Goal: Task Accomplishment & Management: Use online tool/utility

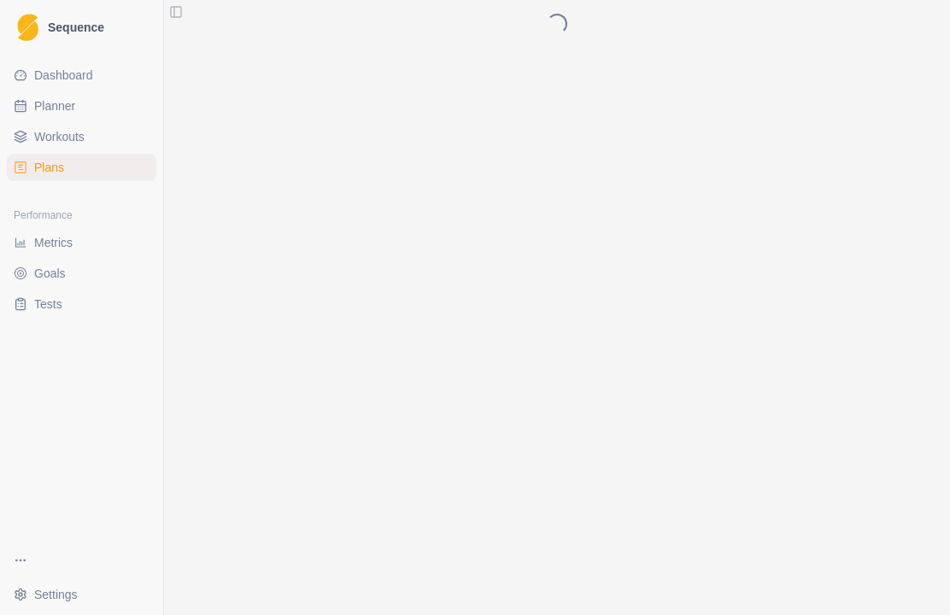
scroll to position [13, 73]
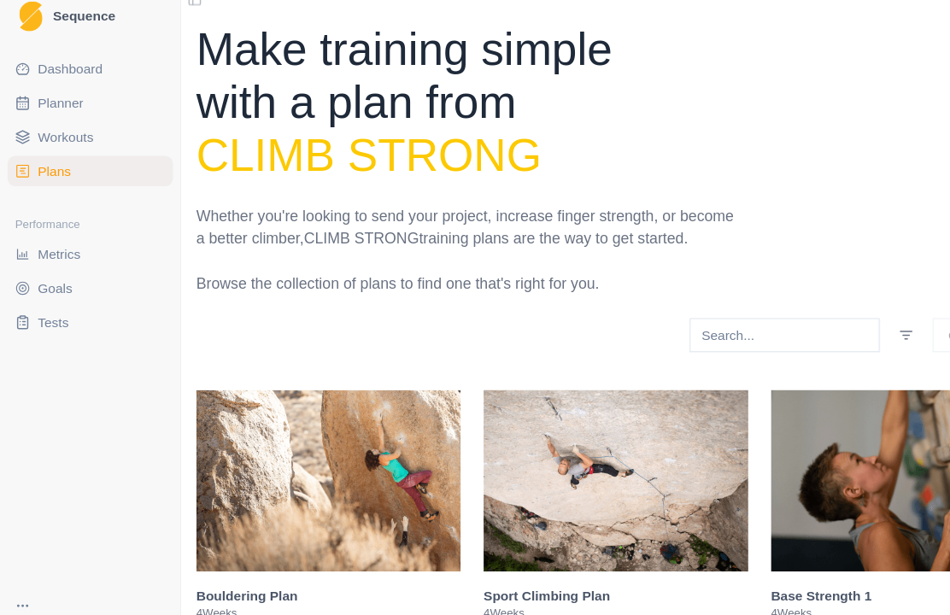
click at [62, 98] on span "Planner" at bounding box center [54, 105] width 41 height 17
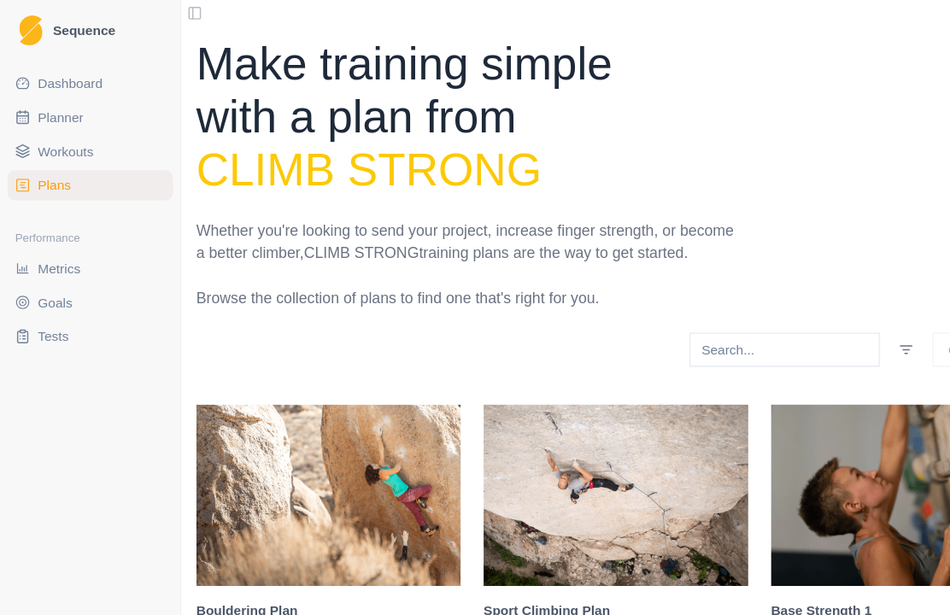
select select "month"
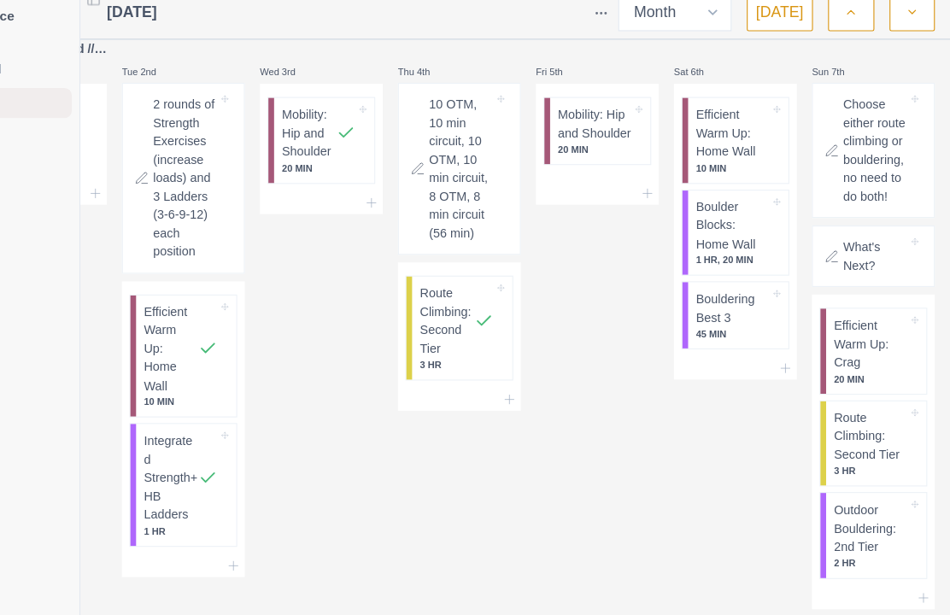
scroll to position [9, 0]
click at [720, 281] on p "Bouldering Best 3" at bounding box center [753, 292] width 67 height 33
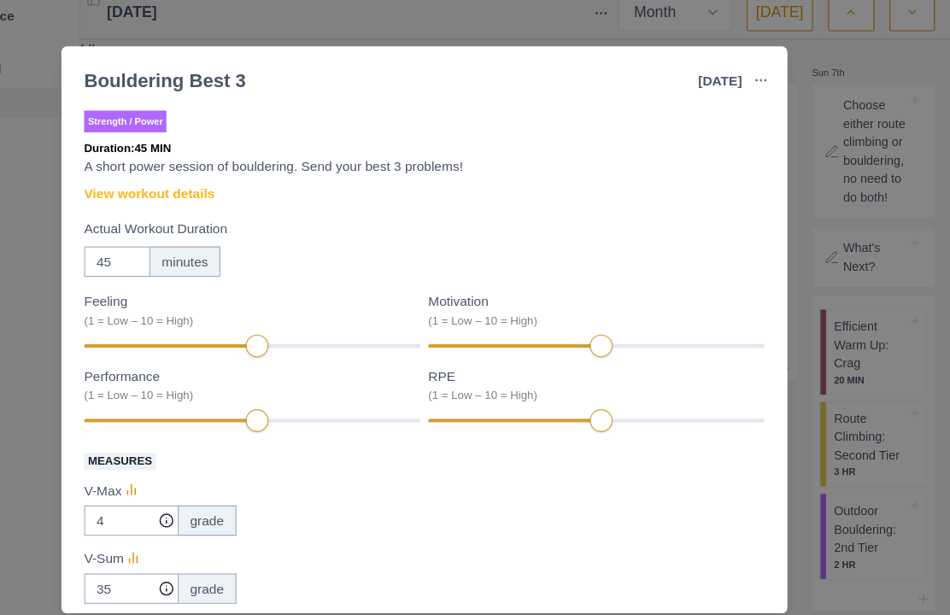
click at [187, 179] on link "View workout details" at bounding box center [226, 188] width 118 height 18
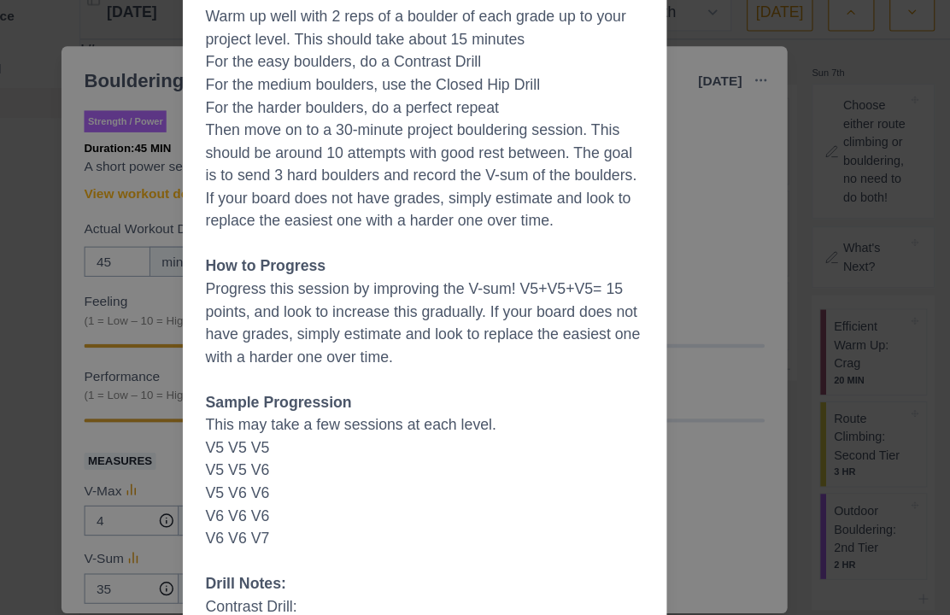
scroll to position [0, 0]
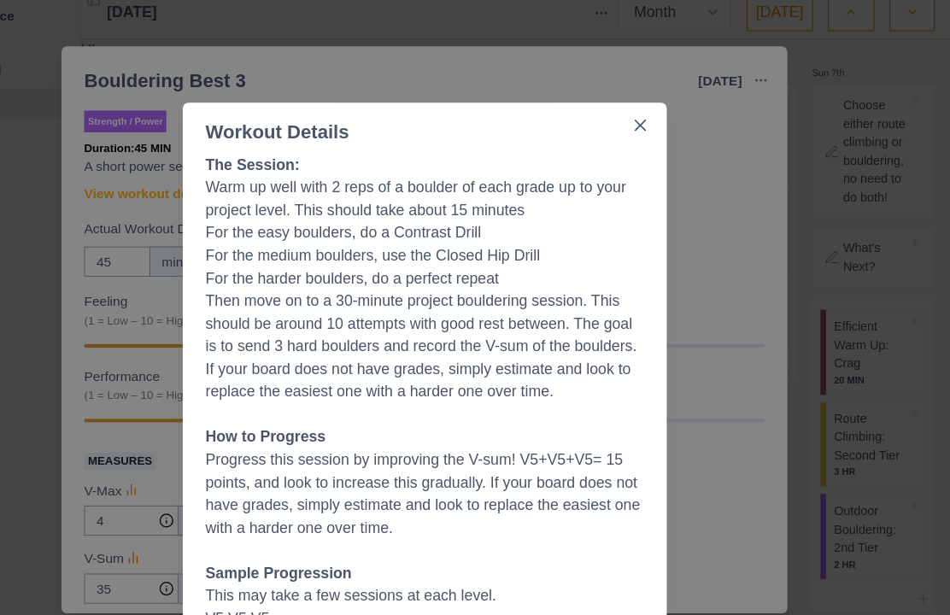
click at [656, 116] on button "Close" at bounding box center [669, 126] width 27 height 27
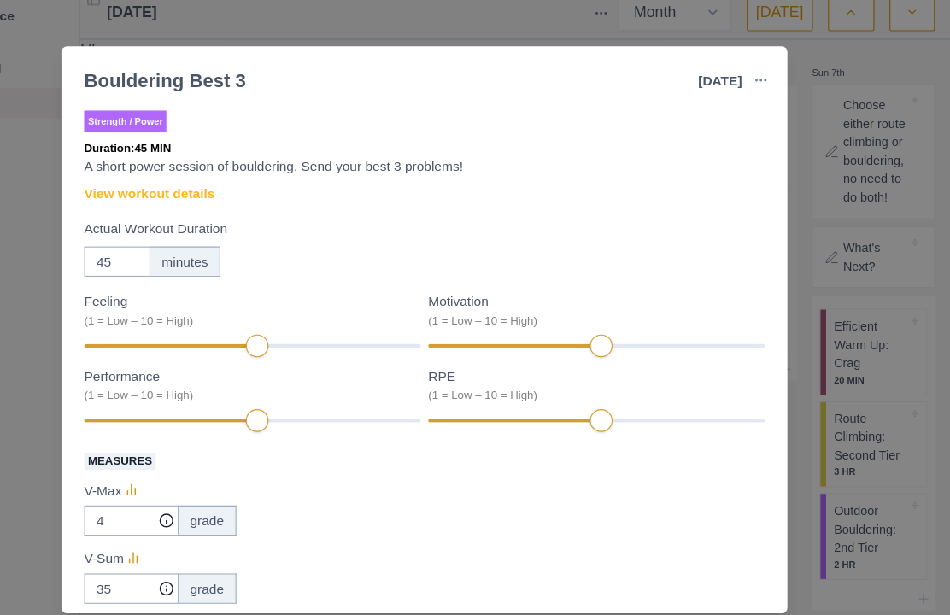
click at [748, 124] on div "Bouldering Best 3 [DATE] Link To Goal View Workout Metrics Edit Original Workou…" at bounding box center [475, 307] width 950 height 615
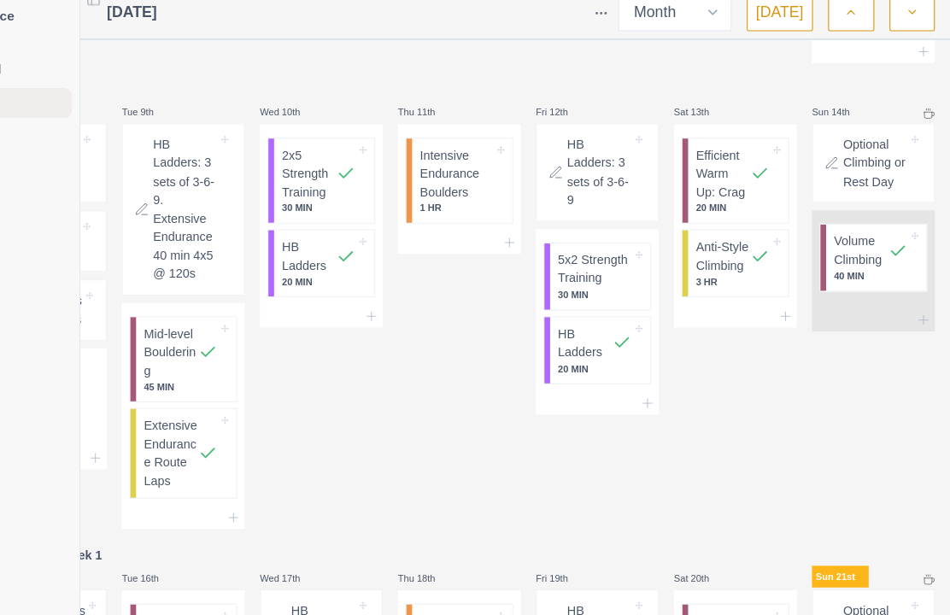
scroll to position [504, 0]
click at [471, 166] on p "Intensive Endurance Boulders" at bounding box center [504, 169] width 67 height 50
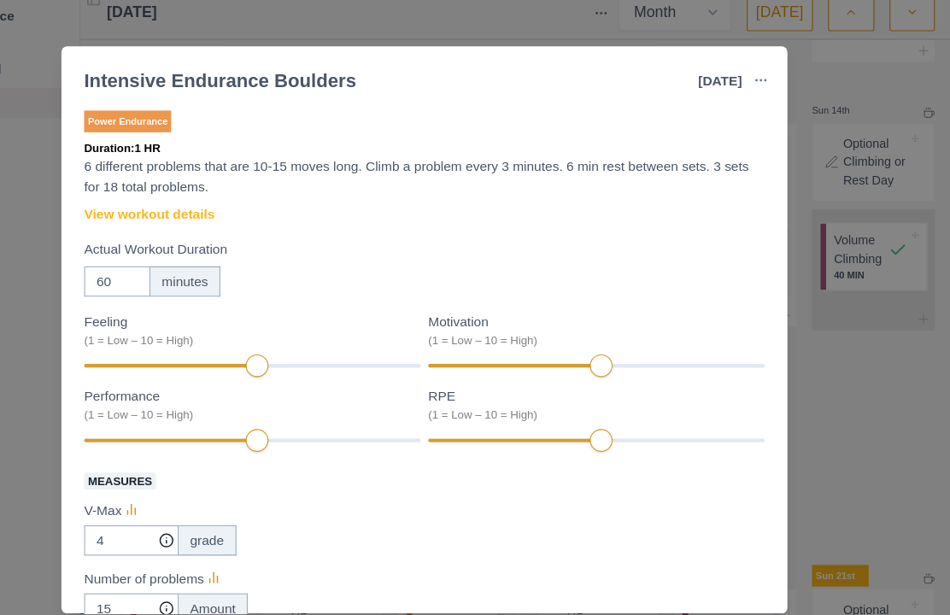
click at [197, 198] on link "View workout details" at bounding box center [226, 206] width 118 height 18
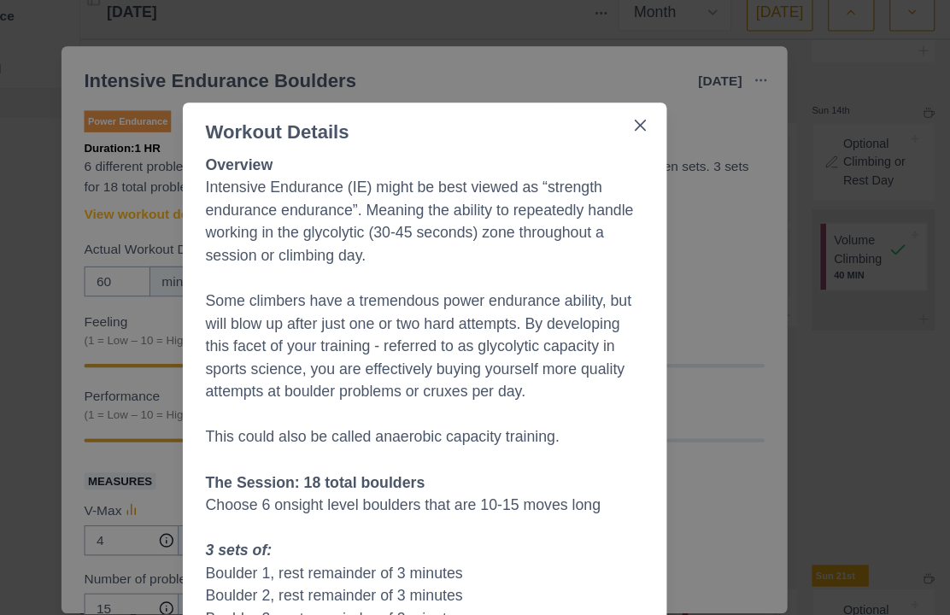
click at [654, 349] on div "Workout Details Overview Intensive Endurance (IE) might be best viewed as “stre…" at bounding box center [475, 307] width 950 height 615
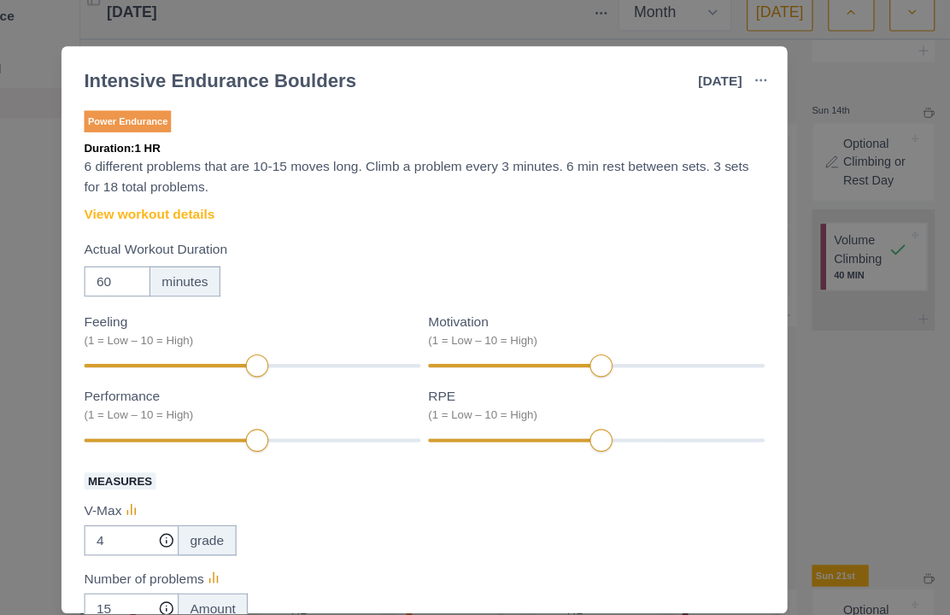
click at [738, 358] on div "Intensive Endurance Boulders [DATE] Link To Goal View Workout Metrics Edit Orig…" at bounding box center [475, 307] width 950 height 615
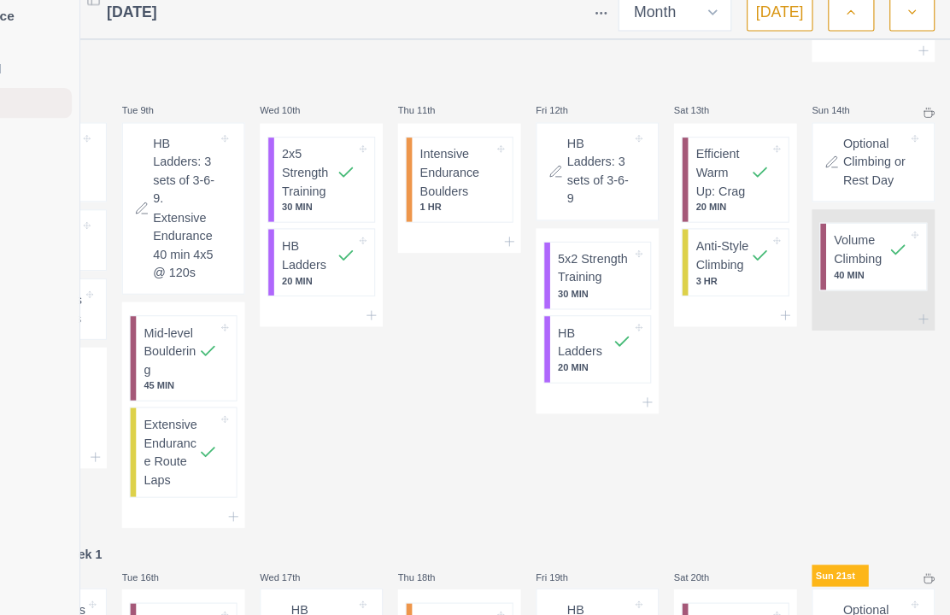
click at [825, 405] on div "Sun 14th Optional Climbing or Rest Day Volume Climbing 40 MIN" at bounding box center [880, 287] width 111 height 408
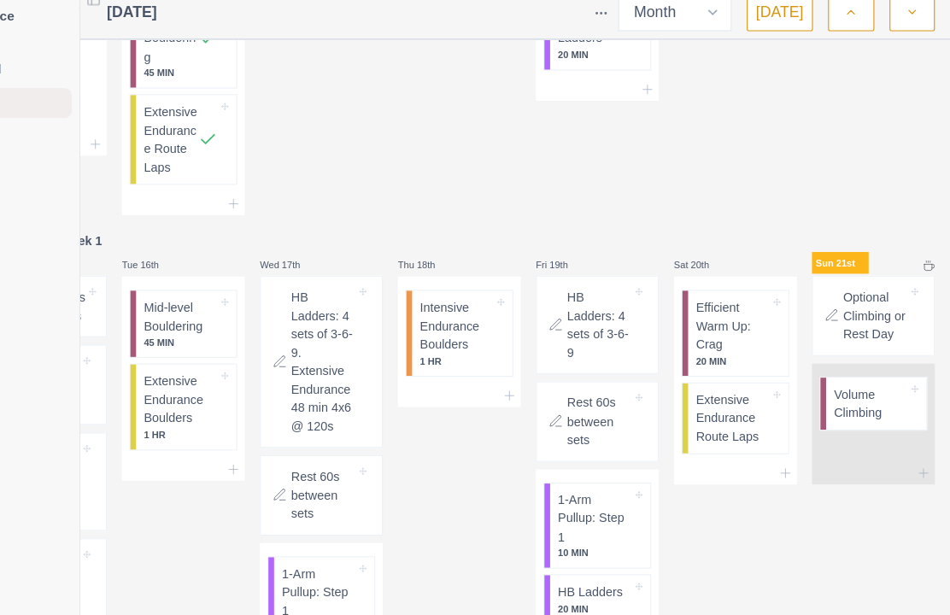
scroll to position [860, 0]
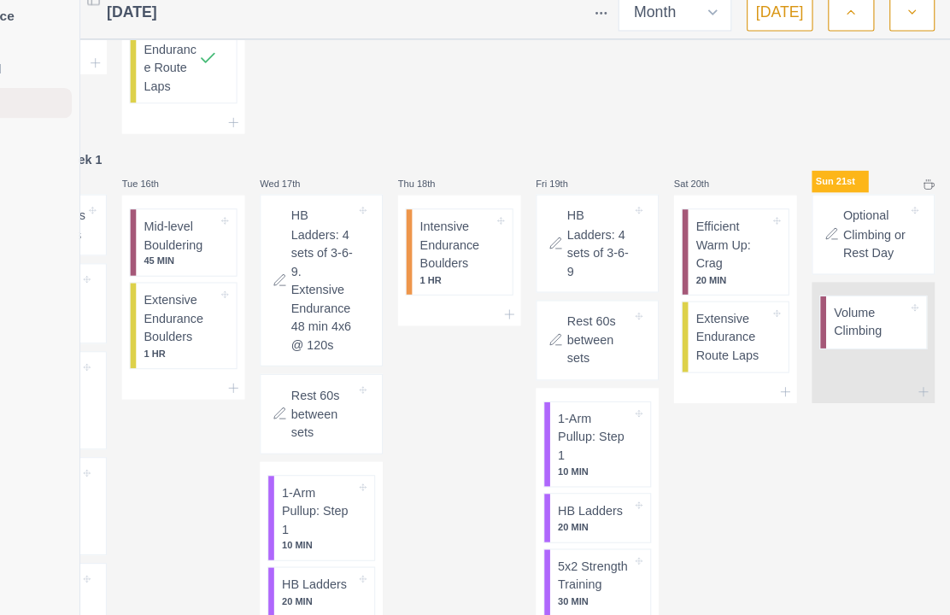
click at [845, 321] on p "Volume Climbing" at bounding box center [878, 304] width 67 height 33
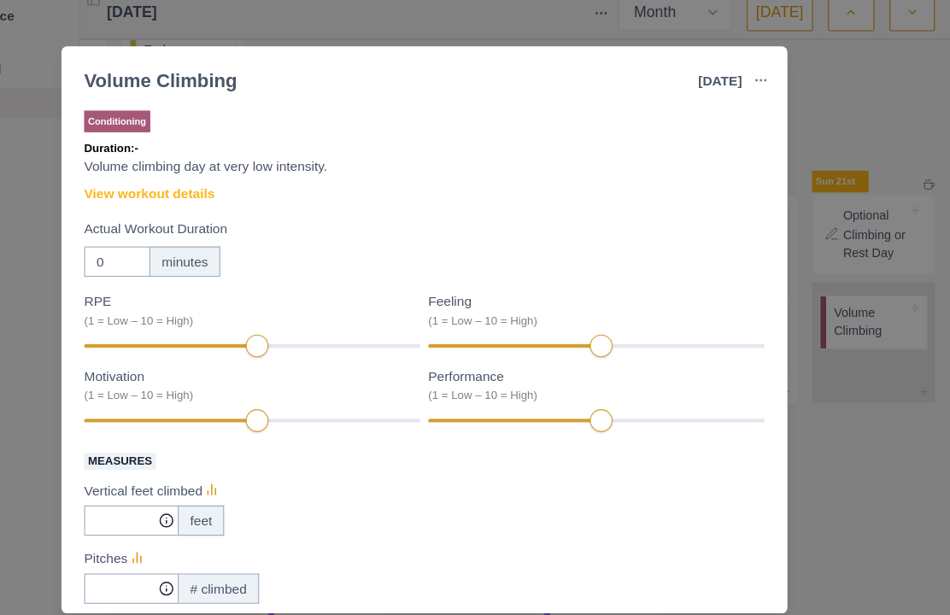
click at [185, 180] on link "View workout details" at bounding box center [226, 188] width 118 height 18
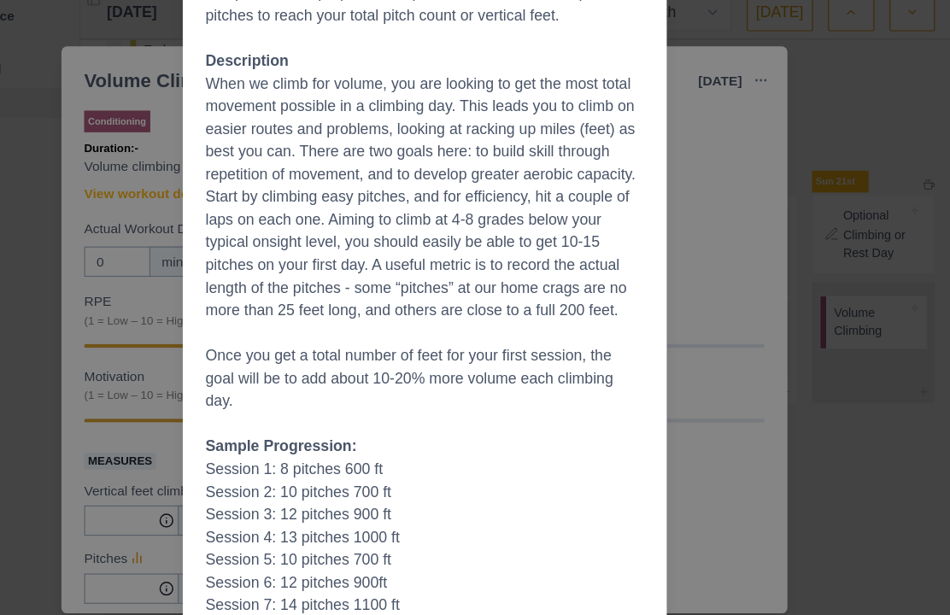
scroll to position [197, 0]
click at [722, 415] on div "Workout Details The Session Swap leads or topropes with a partner and climb war…" at bounding box center [475, 307] width 950 height 615
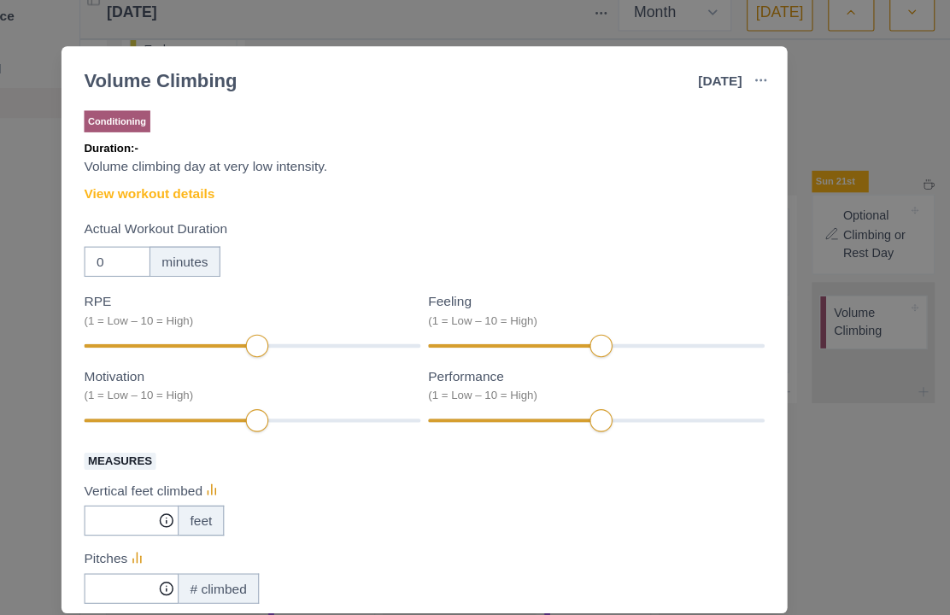
click at [760, 426] on div "Volume Climbing [DATE] Link To Goal View Workout Metrics Edit Original Workout …" at bounding box center [475, 307] width 950 height 615
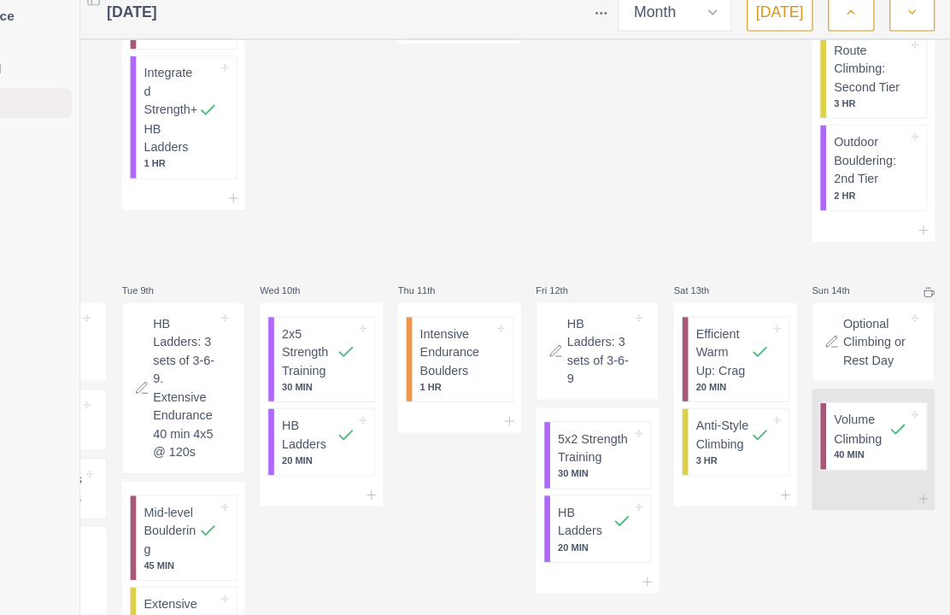
scroll to position [339, 0]
